Goal: Find contact information: Find contact information

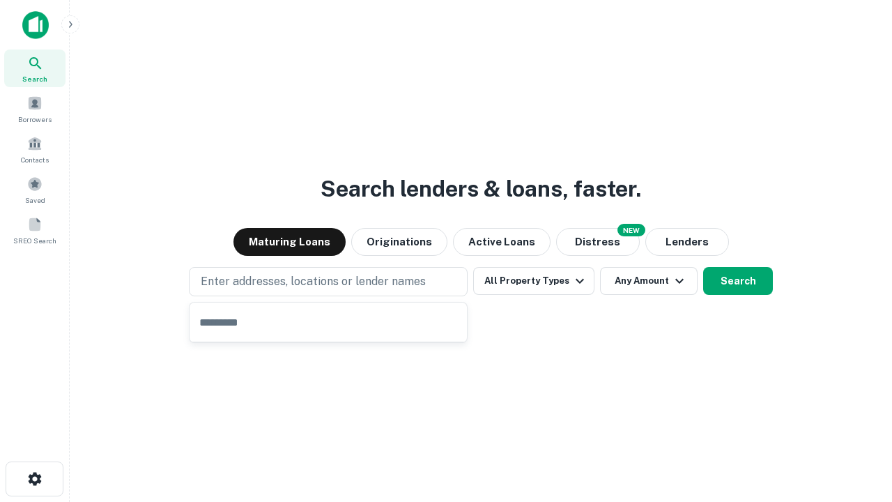
type input "**********"
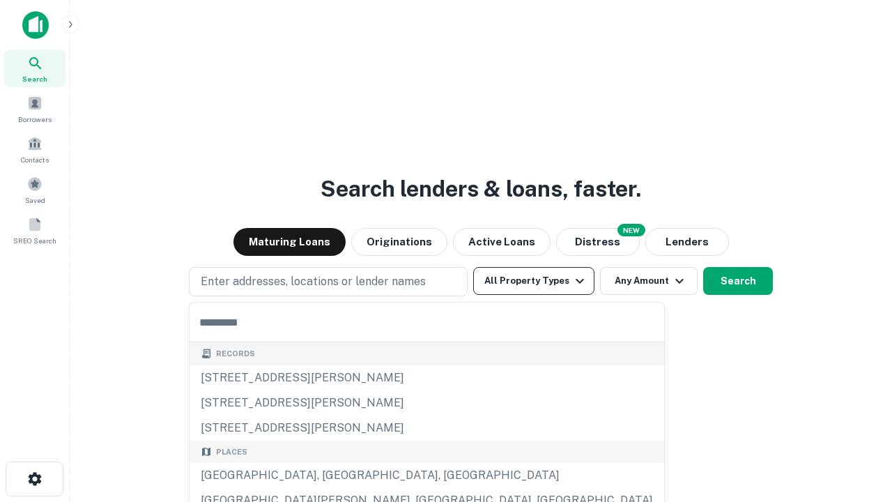
click at [534, 281] on button "All Property Types" at bounding box center [533, 281] width 121 height 28
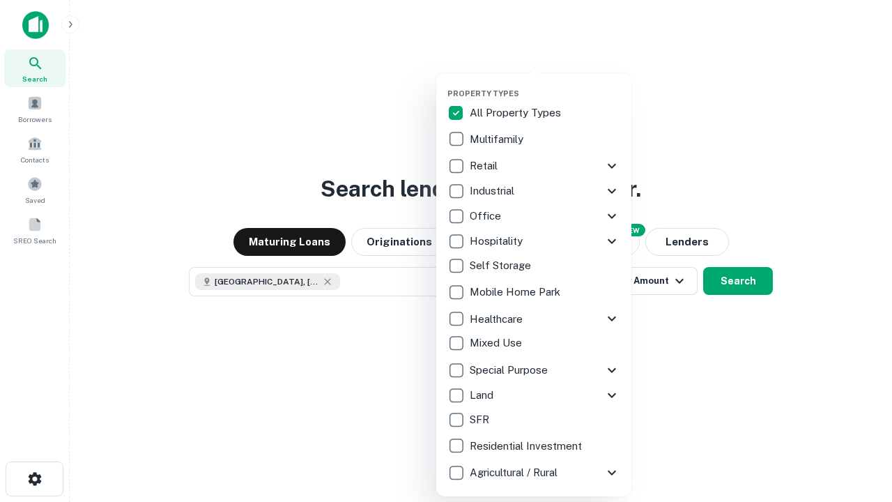
click at [545, 84] on button "button" at bounding box center [544, 84] width 195 height 1
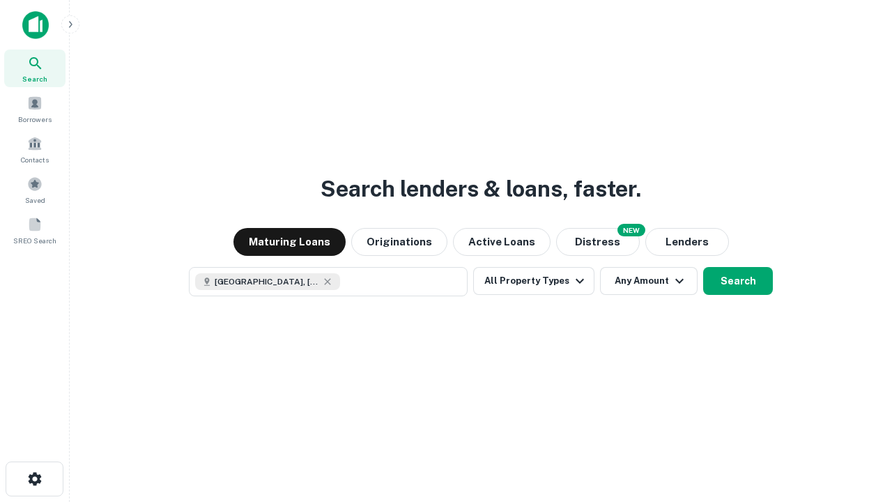
scroll to position [22, 0]
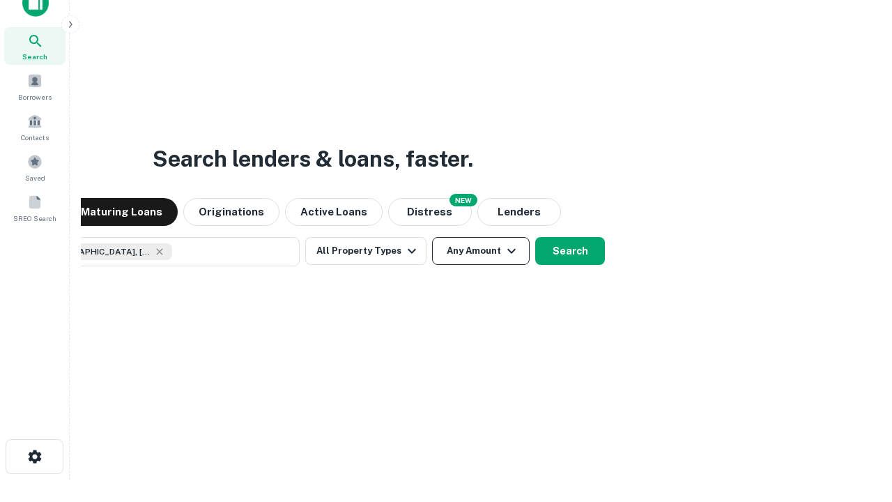
click at [432, 237] on button "Any Amount" at bounding box center [481, 251] width 98 height 28
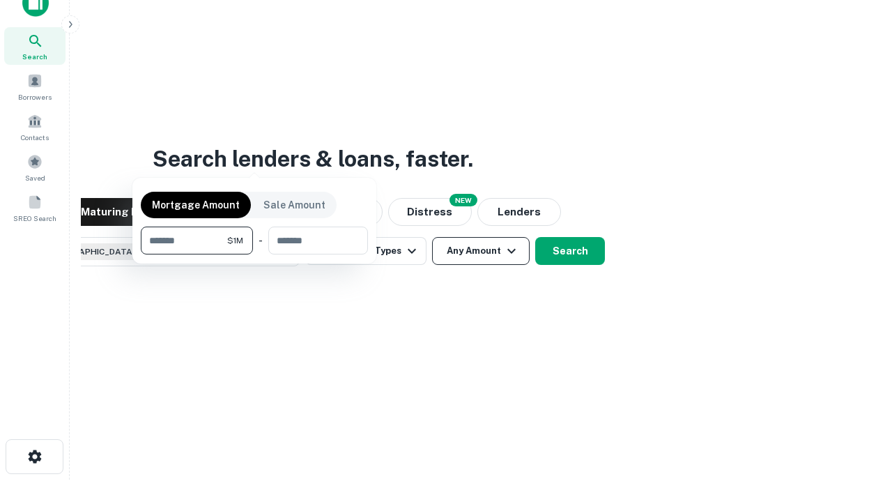
scroll to position [100, 394]
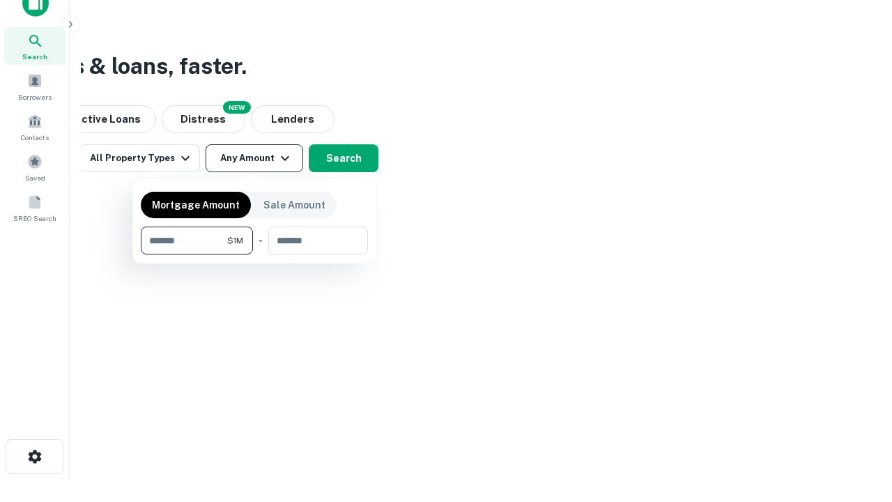
type input "*******"
click at [254, 254] on button "button" at bounding box center [254, 254] width 227 height 1
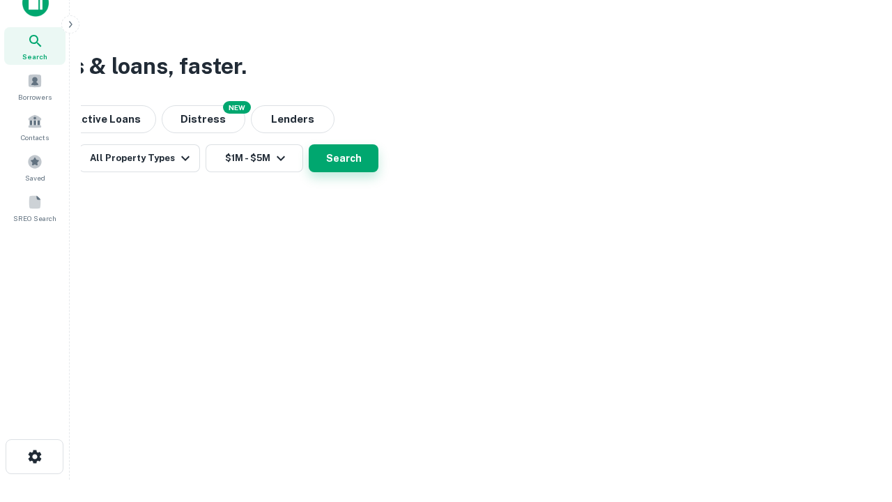
click at [378, 172] on button "Search" at bounding box center [344, 158] width 70 height 28
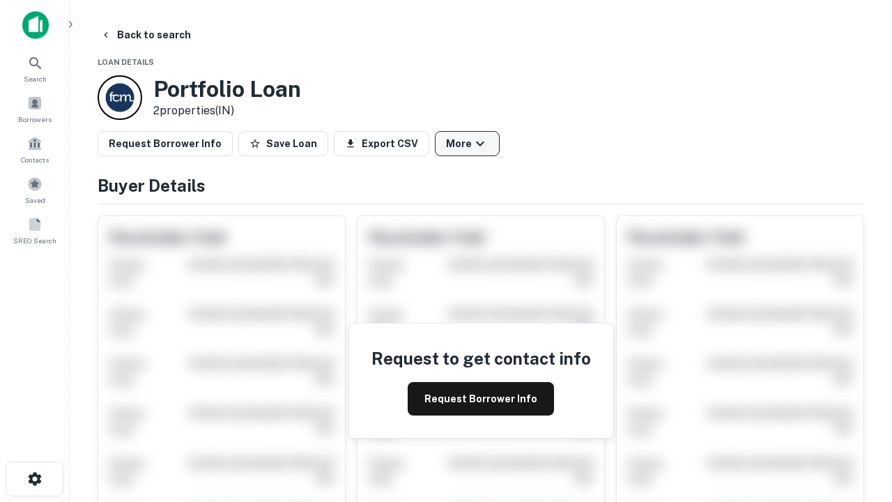
click at [467, 144] on button "More" at bounding box center [467, 143] width 65 height 25
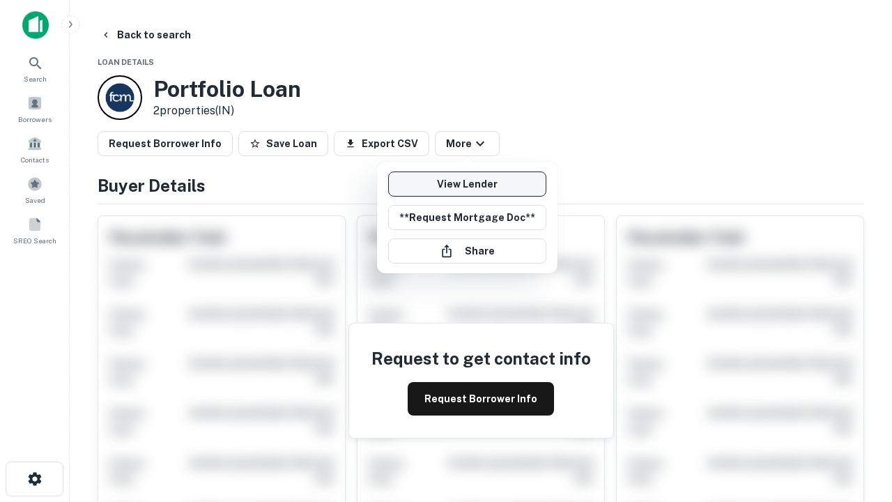
click at [467, 184] on link "View Lender" at bounding box center [467, 183] width 158 height 25
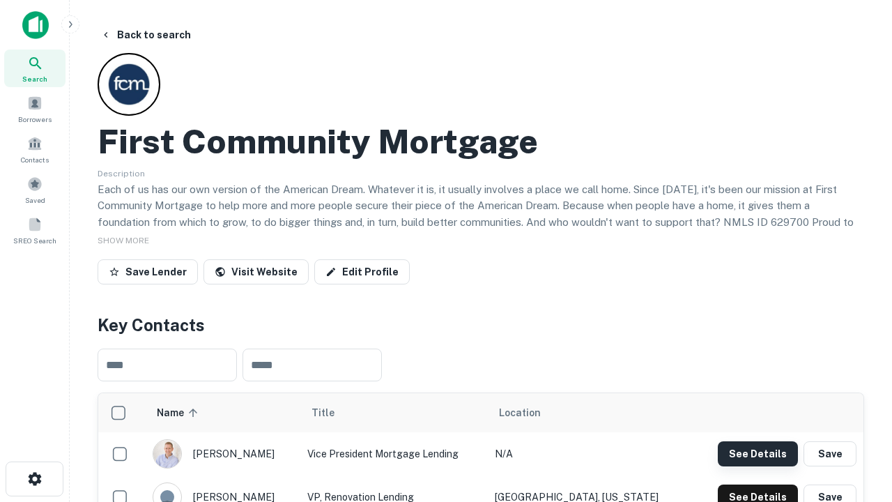
click at [757, 453] on button "See Details" at bounding box center [758, 453] width 80 height 25
click at [34, 479] on icon "button" at bounding box center [34, 478] width 17 height 17
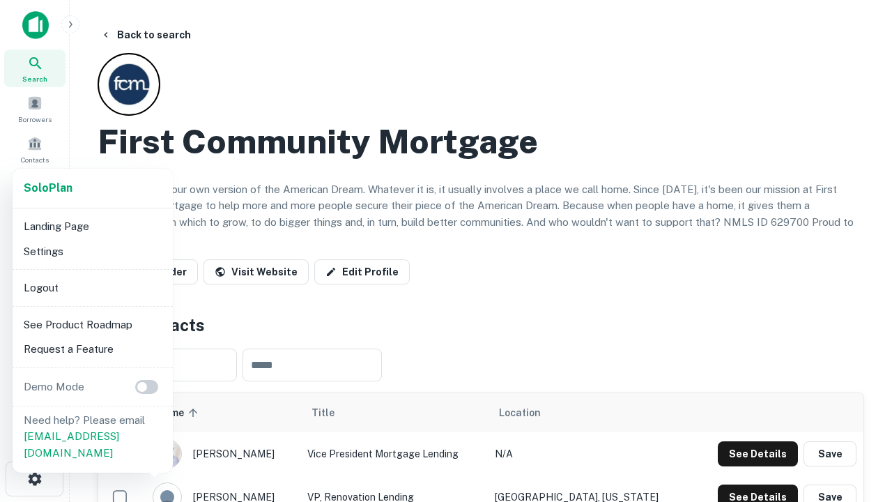
click at [92, 287] on li "Logout" at bounding box center [92, 287] width 149 height 25
